Goal: Obtain resource: Obtain resource

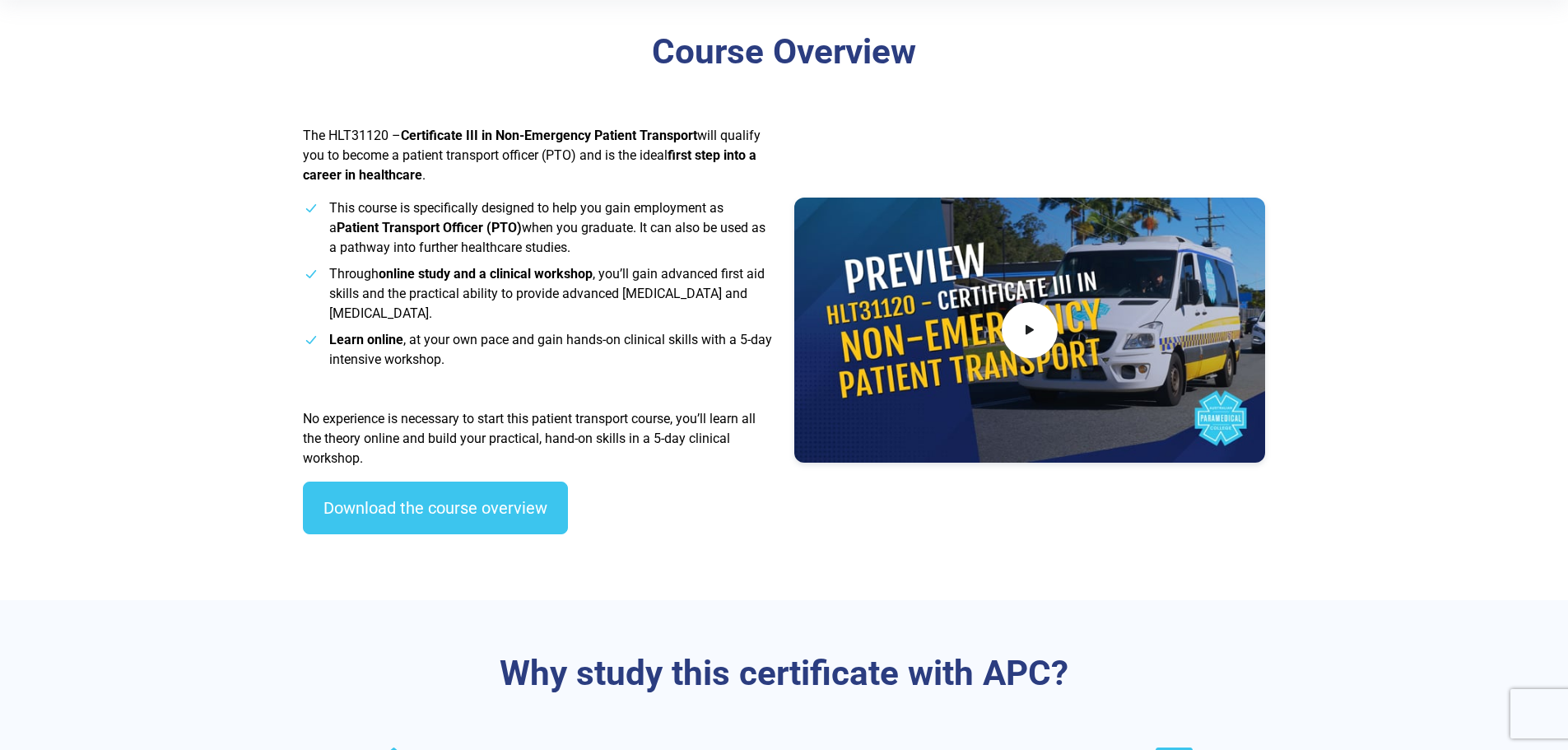
scroll to position [494, 0]
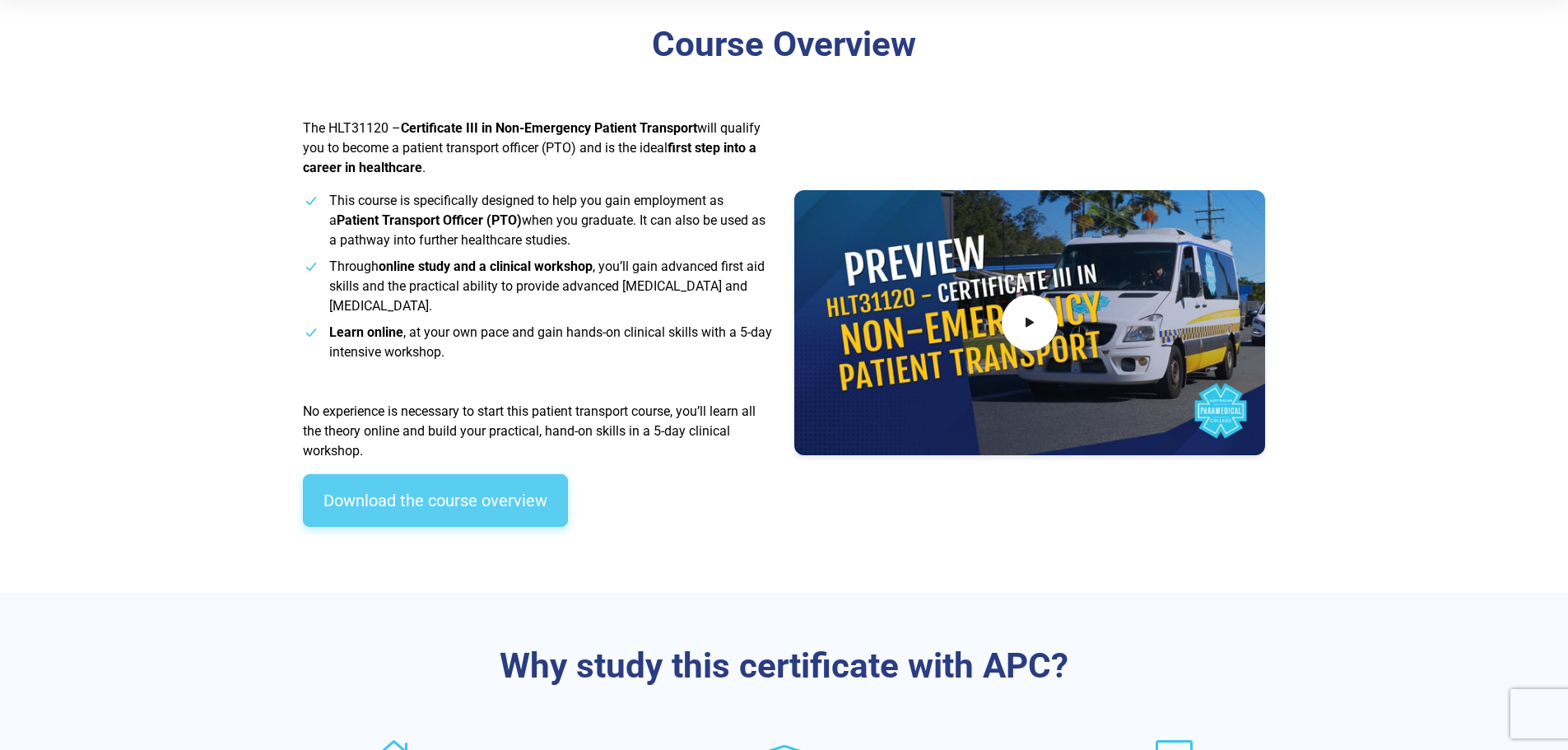
click at [417, 503] on link "Download the course overview" at bounding box center [435, 501] width 265 height 53
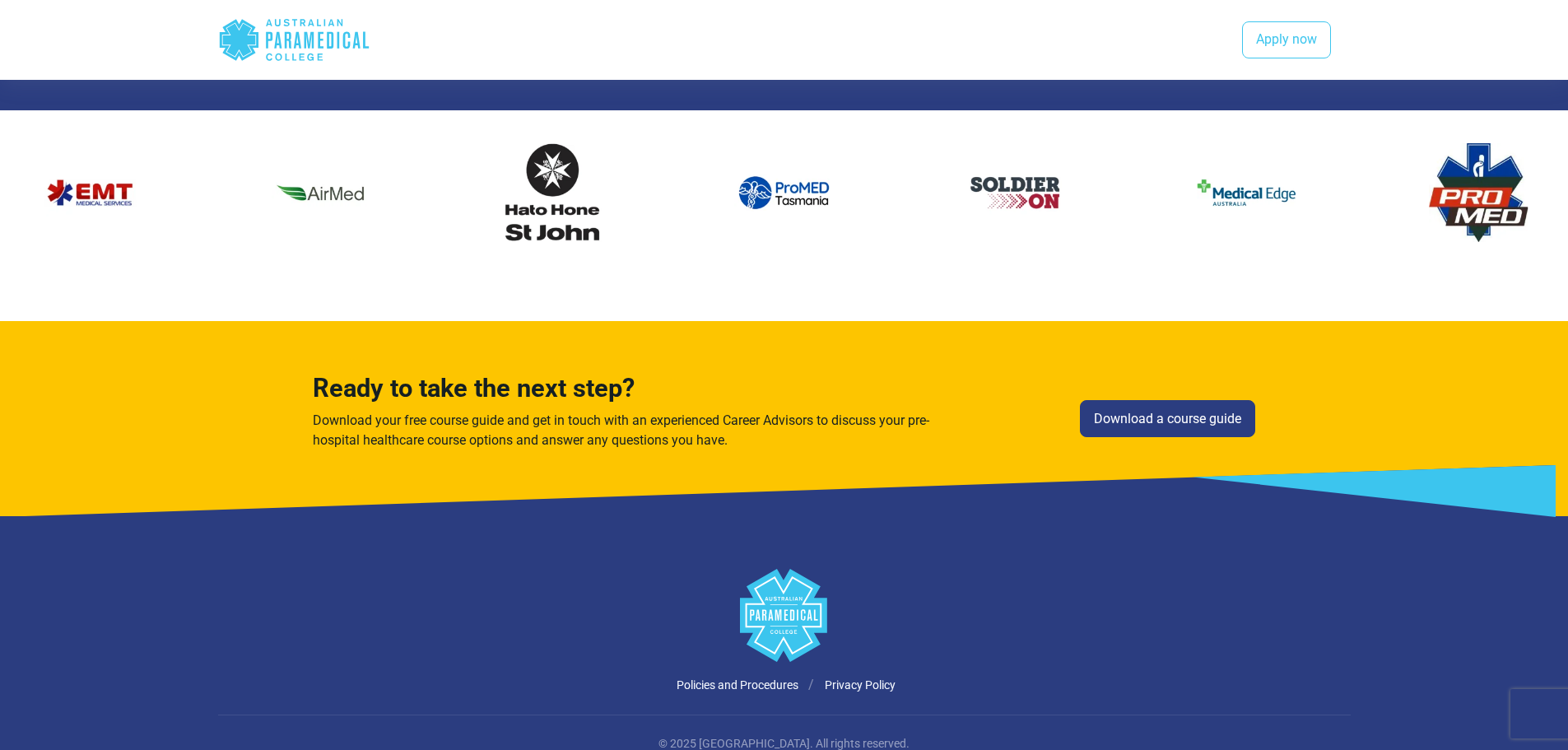
scroll to position [2966, 0]
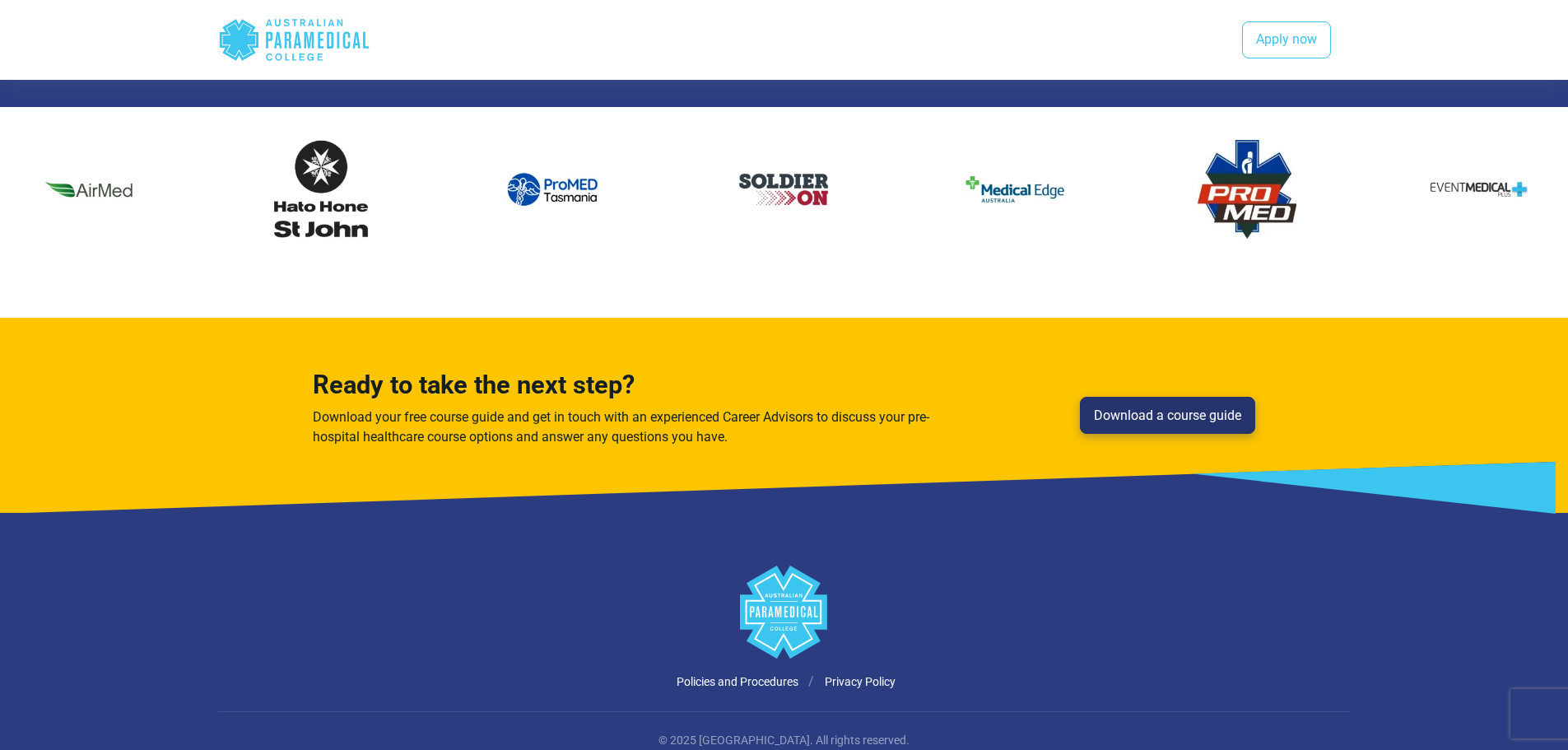
click at [1179, 411] on link "Download a course guide" at bounding box center [1168, 415] width 175 height 37
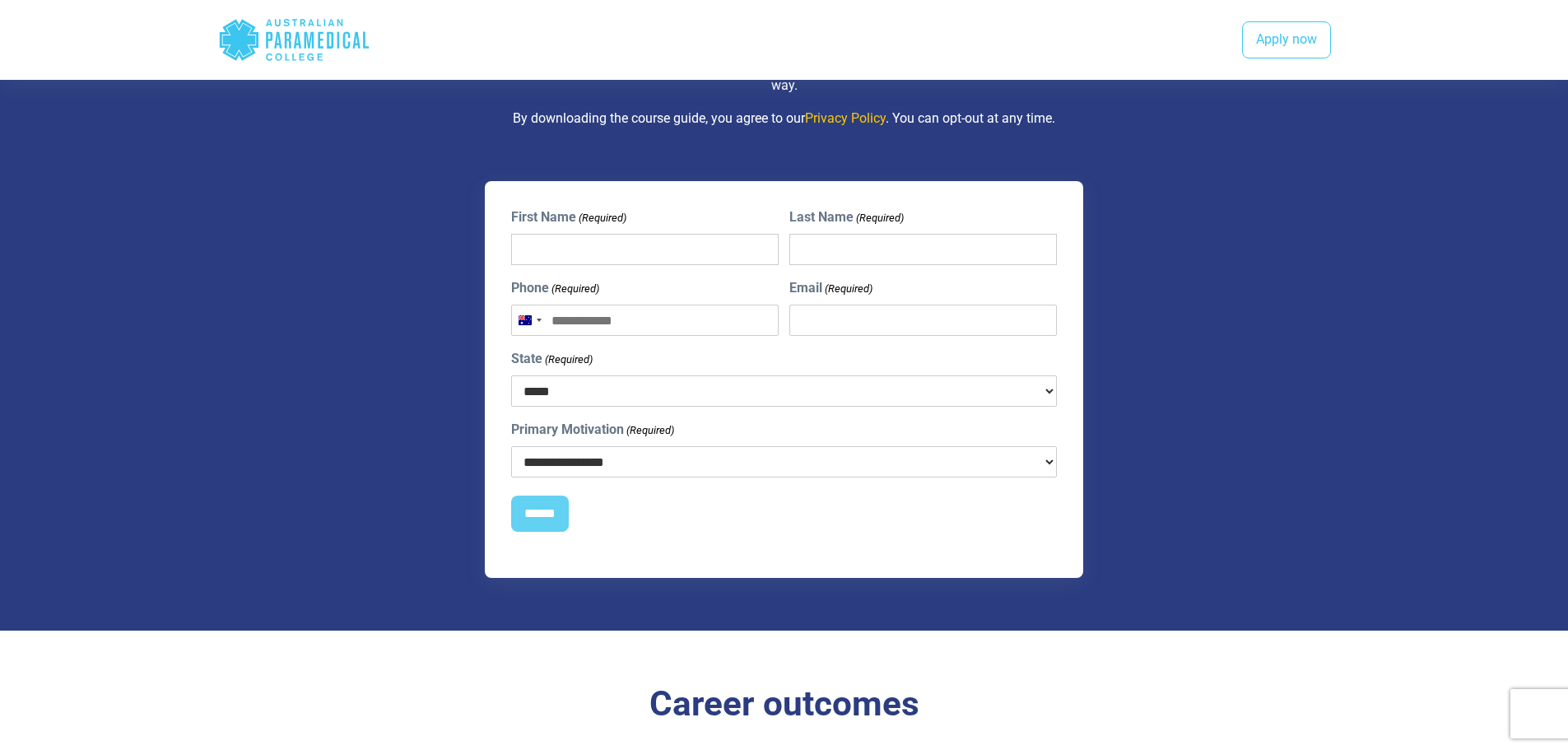
click at [751, 463] on select "**********" at bounding box center [785, 463] width 547 height 31
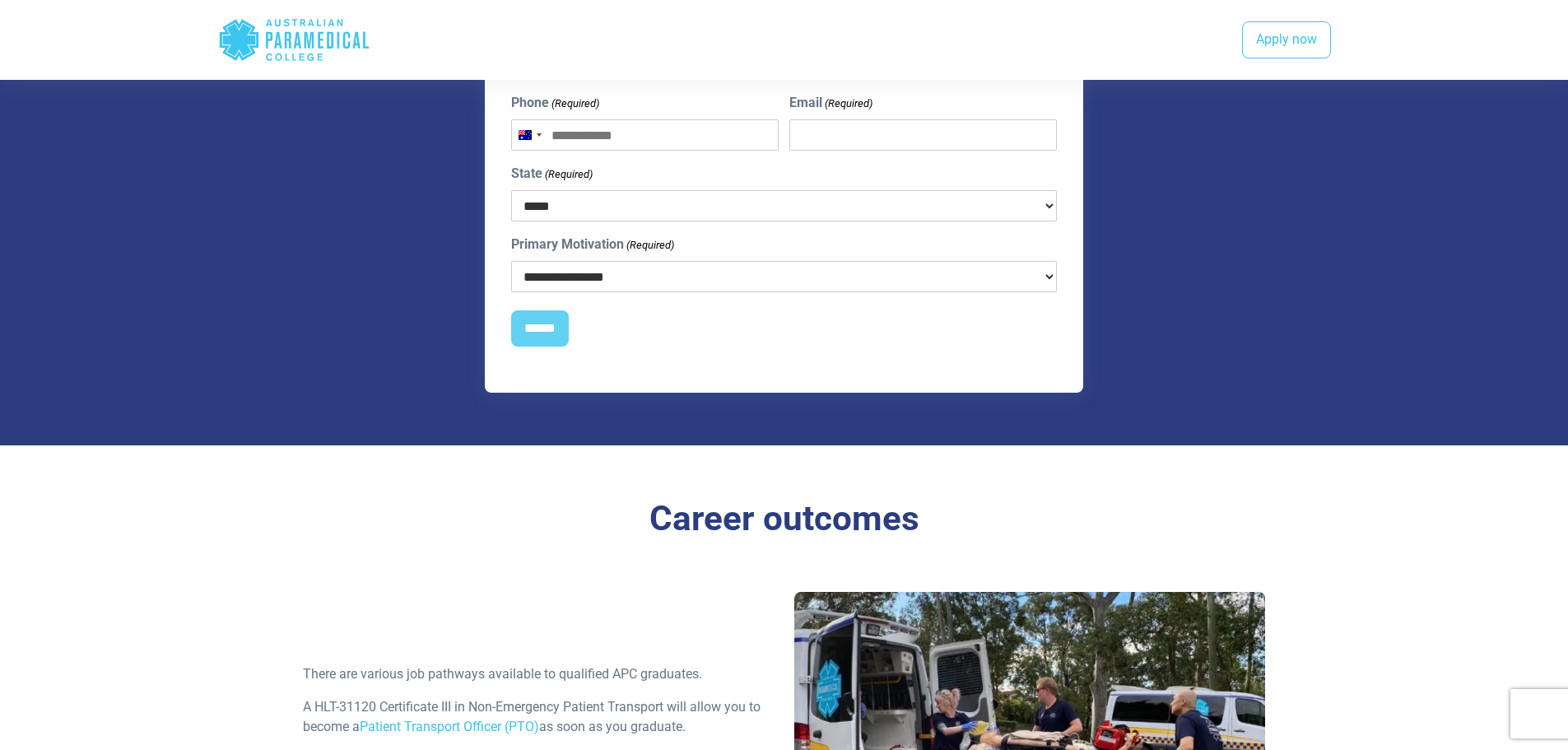
scroll to position [1380, 0]
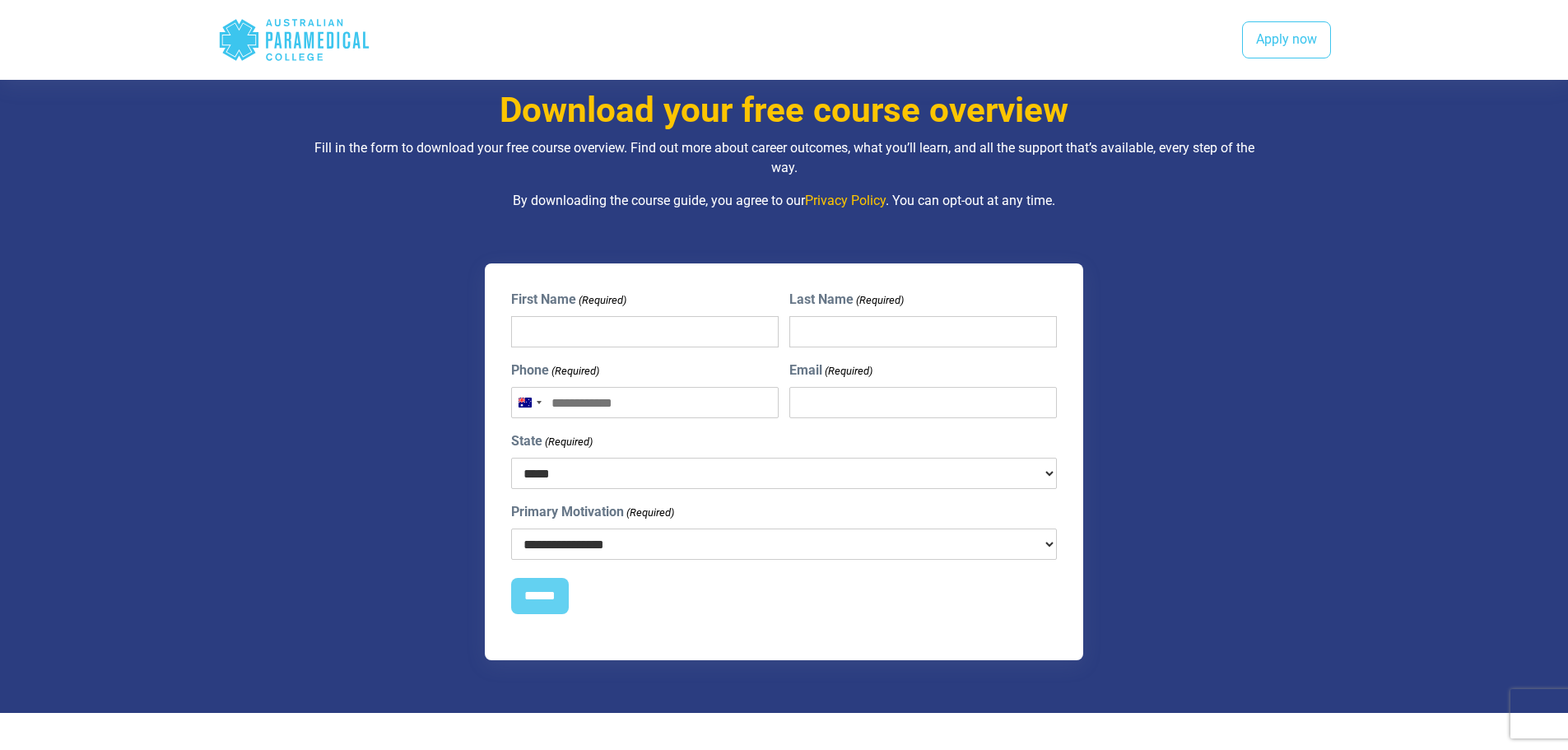
scroll to position [2966, 0]
